Goal: Information Seeking & Learning: Learn about a topic

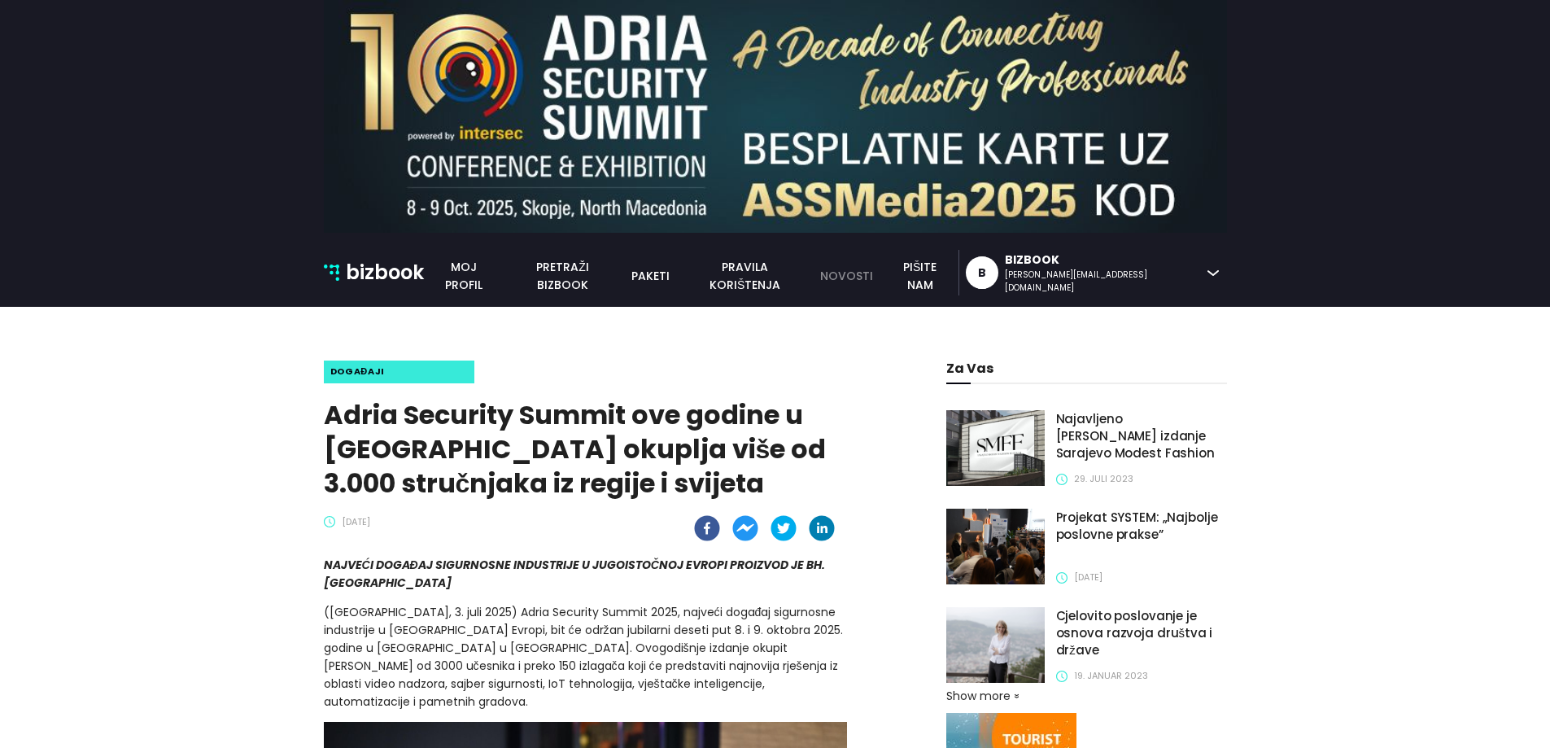
click at [882, 278] on link "novosti" at bounding box center [847, 276] width 72 height 18
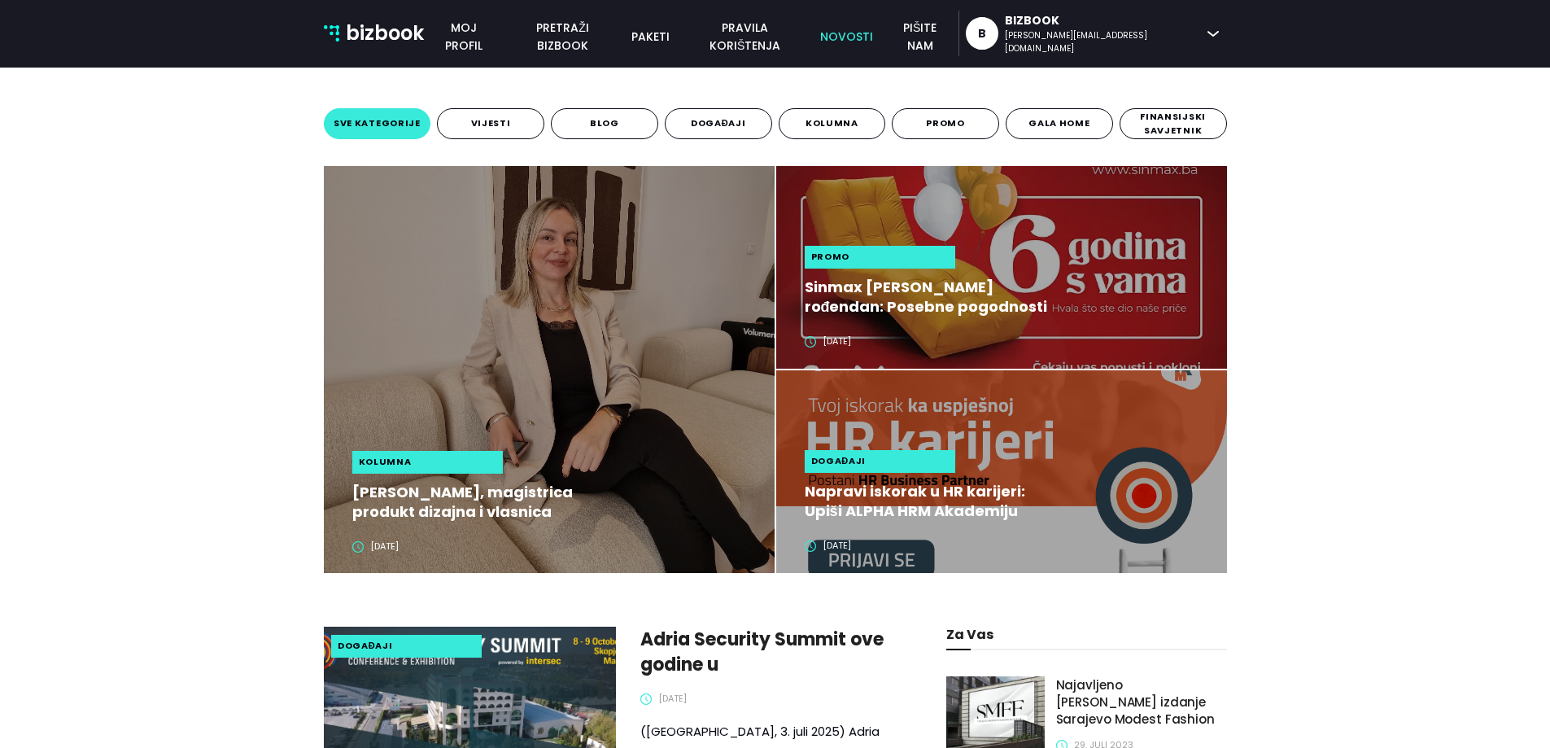
scroll to position [244, 0]
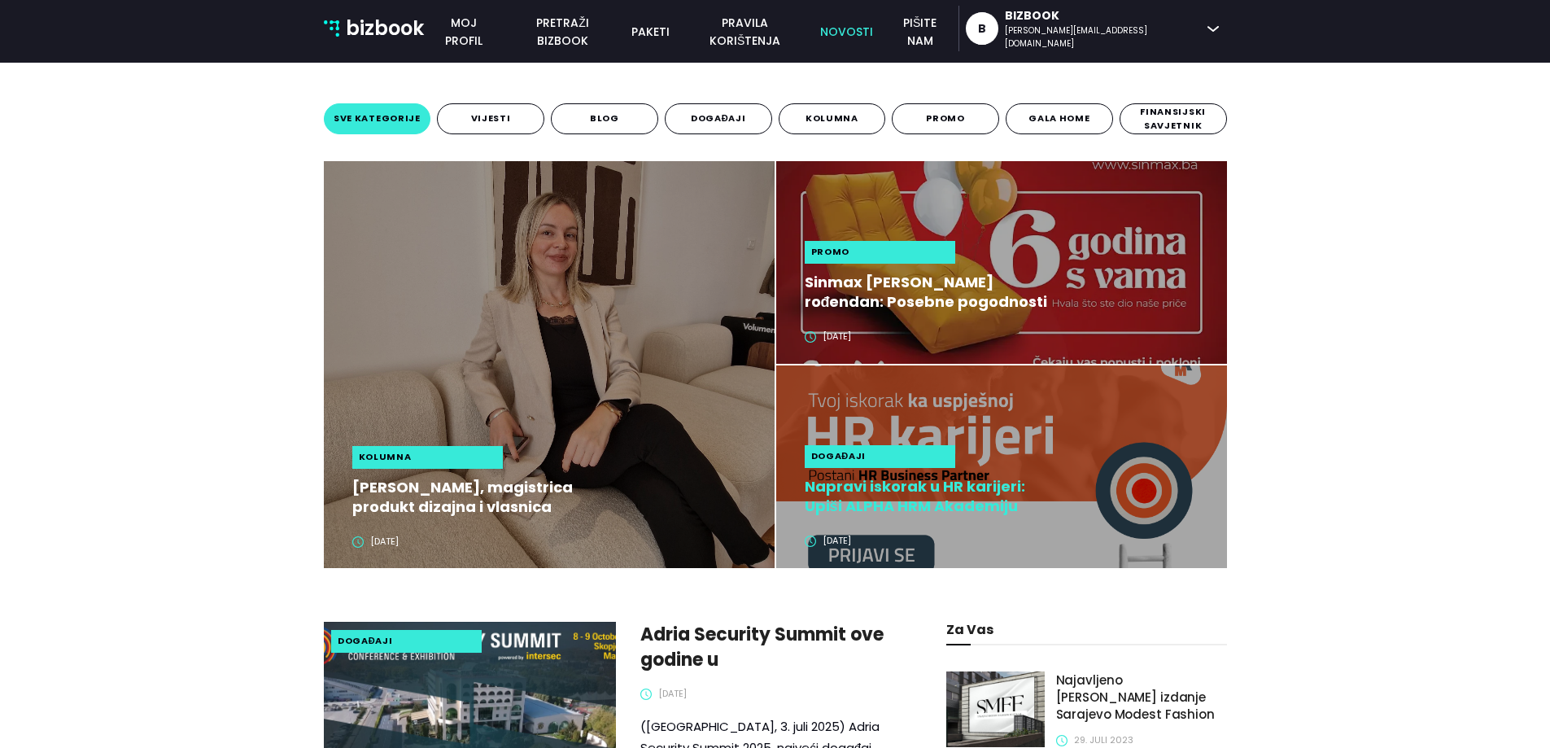
click at [908, 489] on h2 "Napravi iskorak u HR karijeri: Upiši ALPHA HRM Akademiju" at bounding box center [926, 496] width 243 height 39
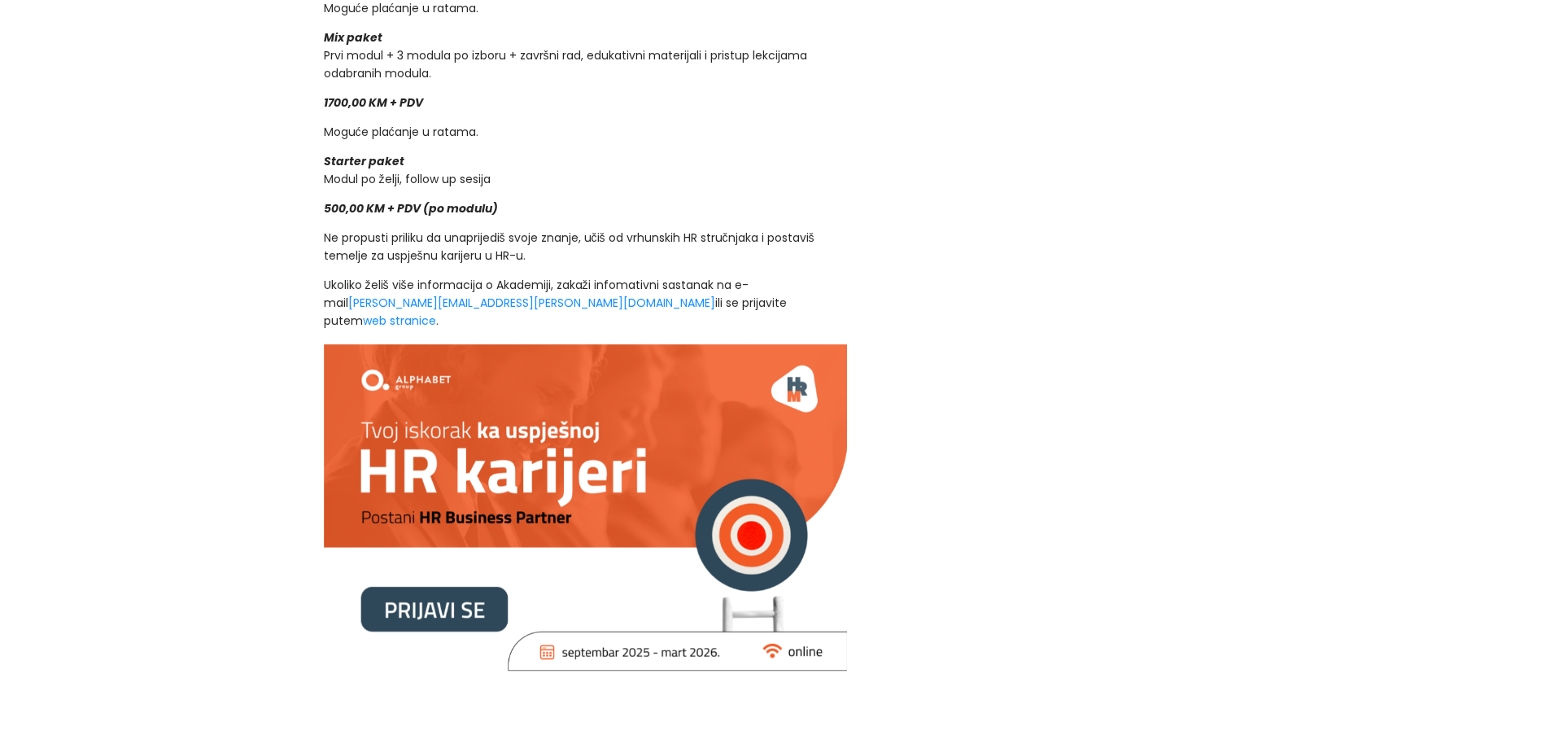
scroll to position [2930, 0]
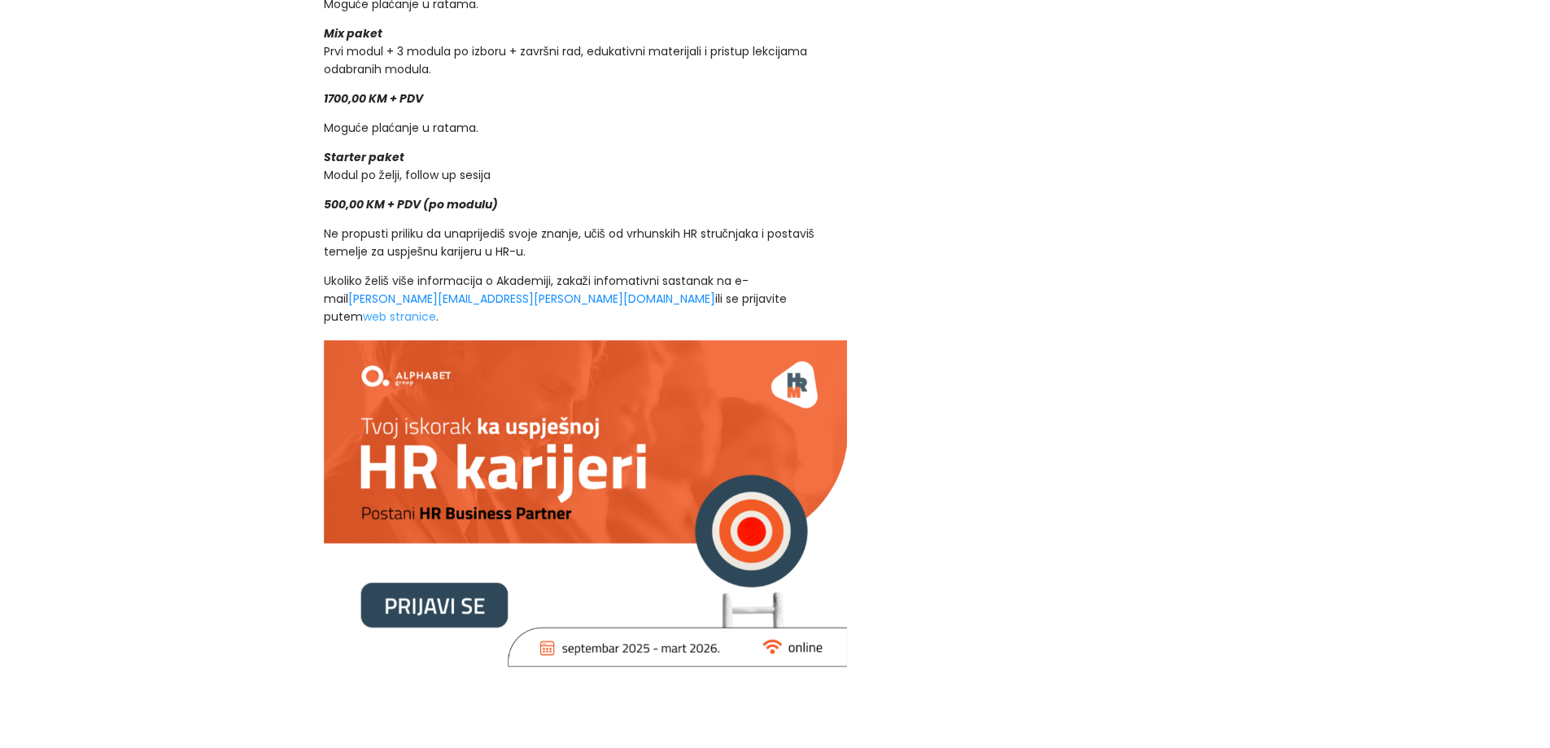
click at [436, 308] on link "web stranice" at bounding box center [399, 316] width 73 height 16
